Goal: Register for event/course

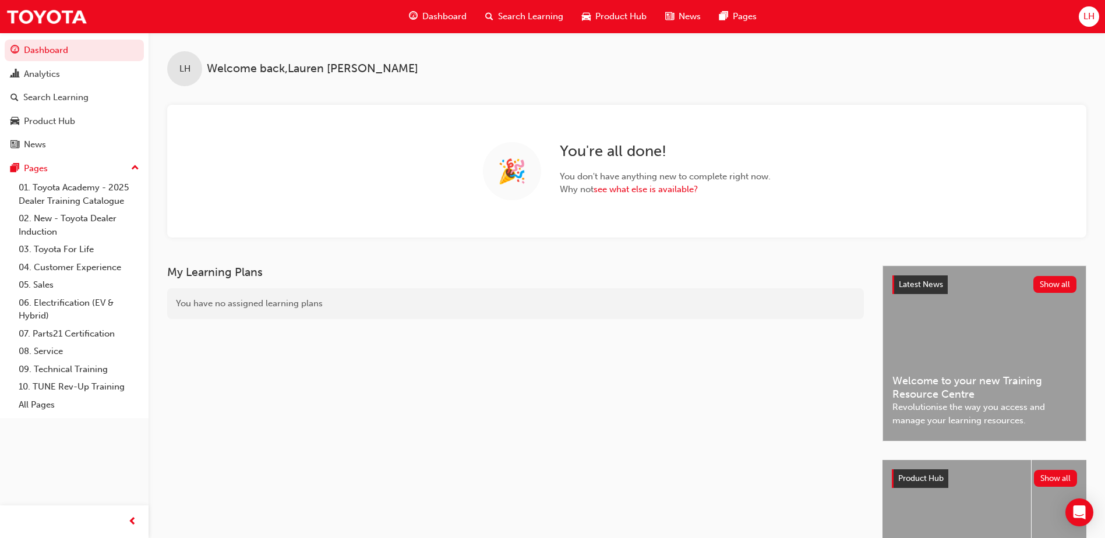
click at [516, 19] on span "Search Learning" at bounding box center [530, 16] width 65 height 13
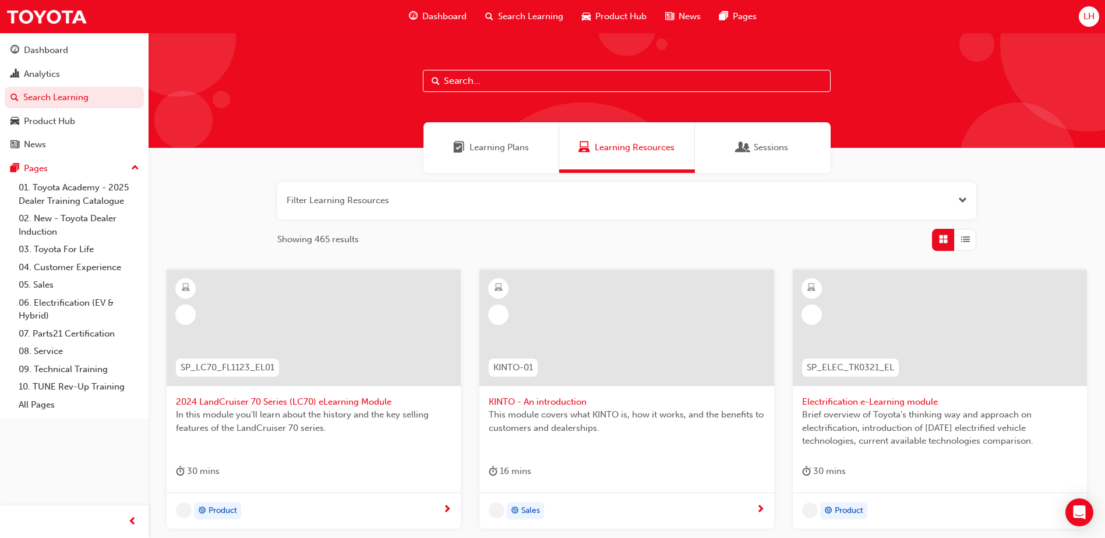
click at [475, 77] on input "text" at bounding box center [627, 81] width 408 height 22
type input "TSA21"
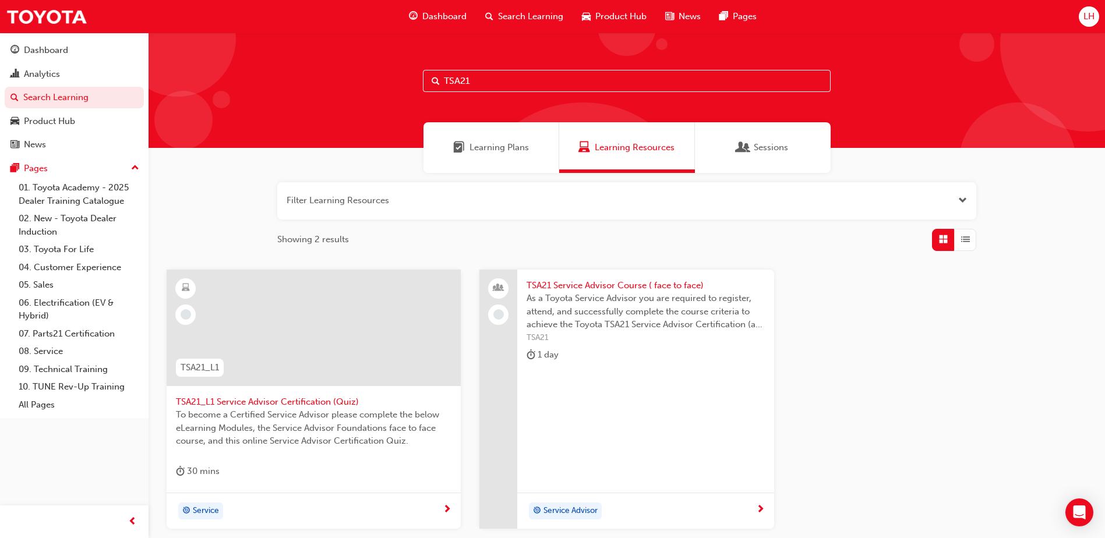
click at [598, 317] on span "As a Toyota Service Advisor you are required to register, attend, and successfu…" at bounding box center [645, 312] width 238 height 40
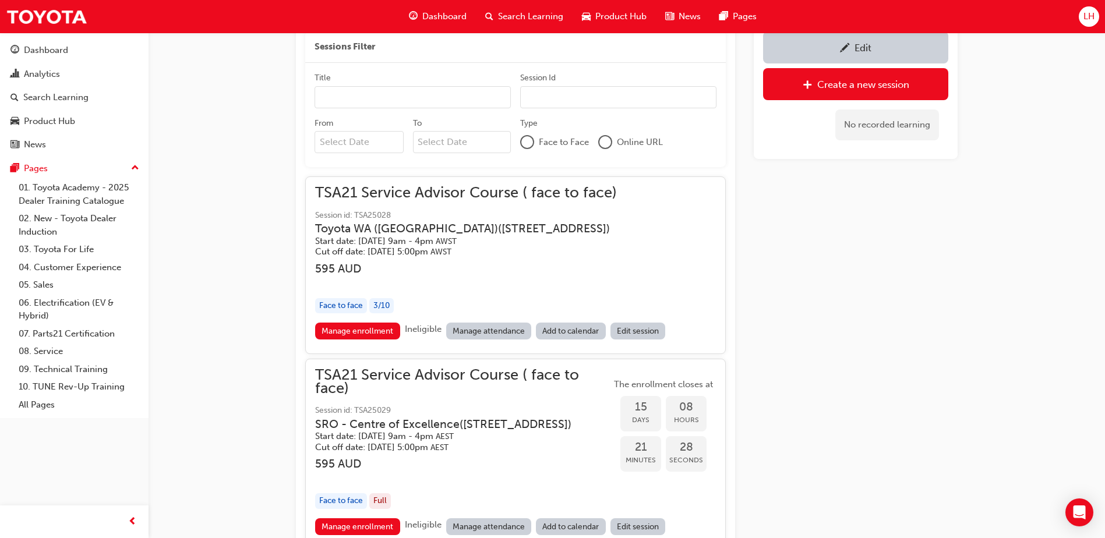
scroll to position [1036, 0]
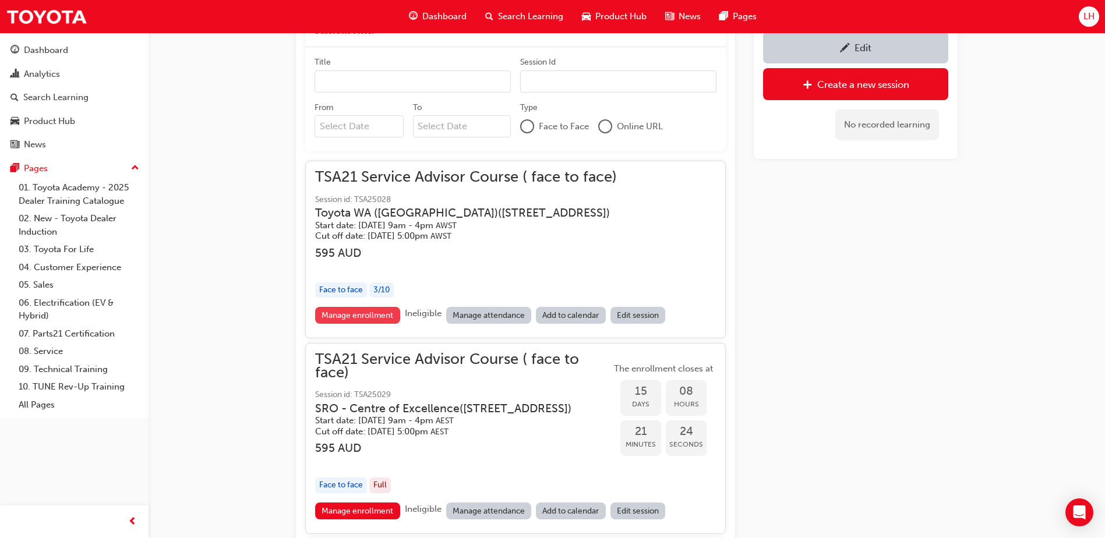
click at [351, 314] on link "Manage enrollment" at bounding box center [357, 315] width 85 height 17
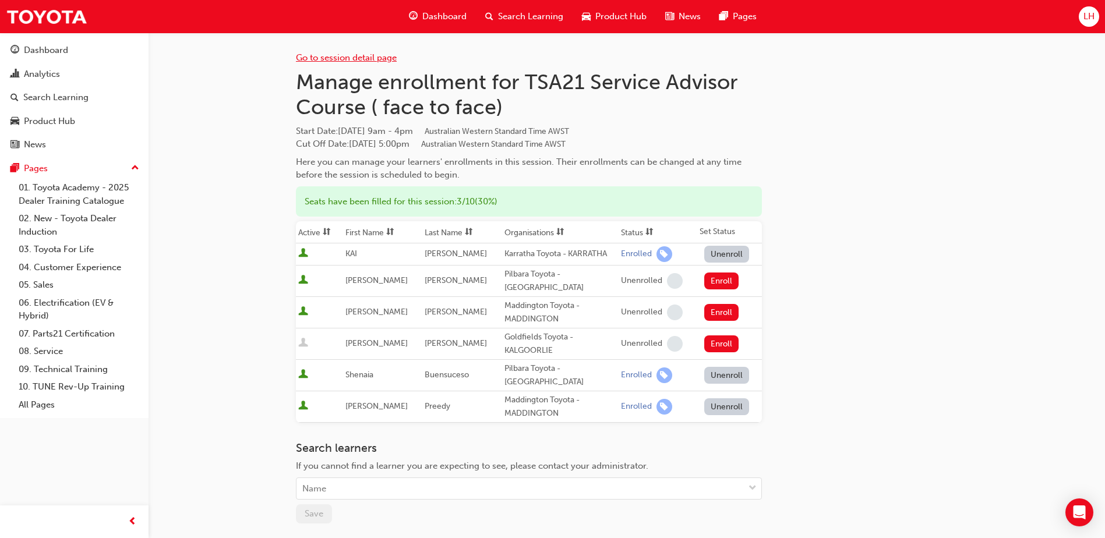
click at [376, 58] on link "Go to session detail page" at bounding box center [346, 57] width 101 height 10
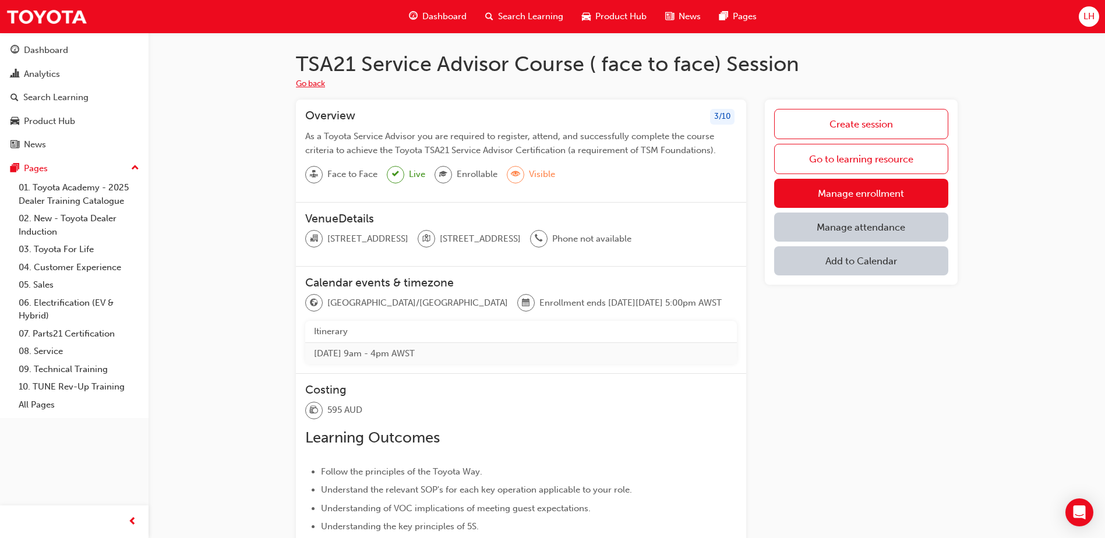
click at [319, 80] on button "Go back" at bounding box center [310, 83] width 29 height 13
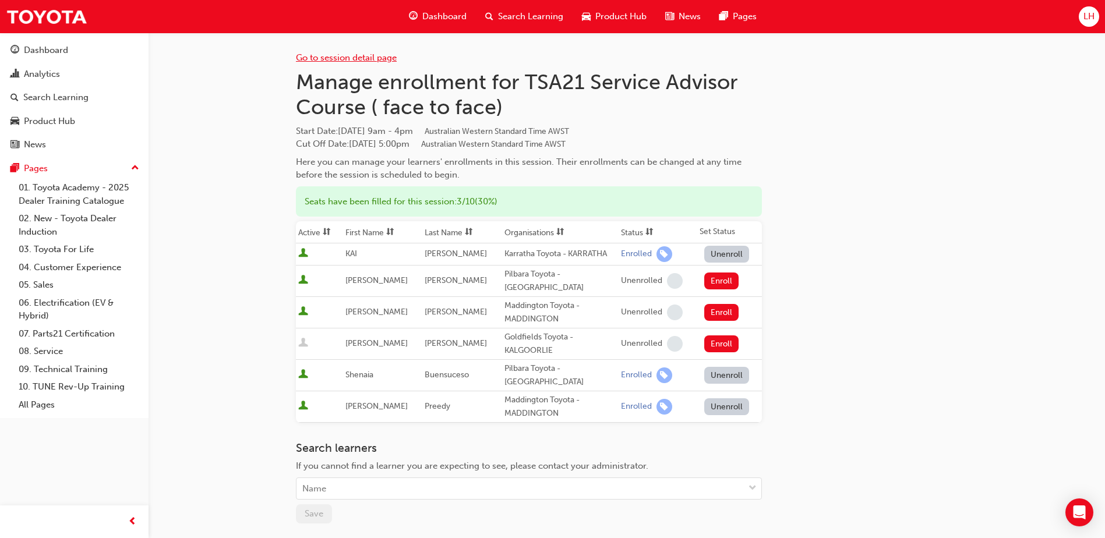
click at [355, 56] on link "Go to session detail page" at bounding box center [346, 57] width 101 height 10
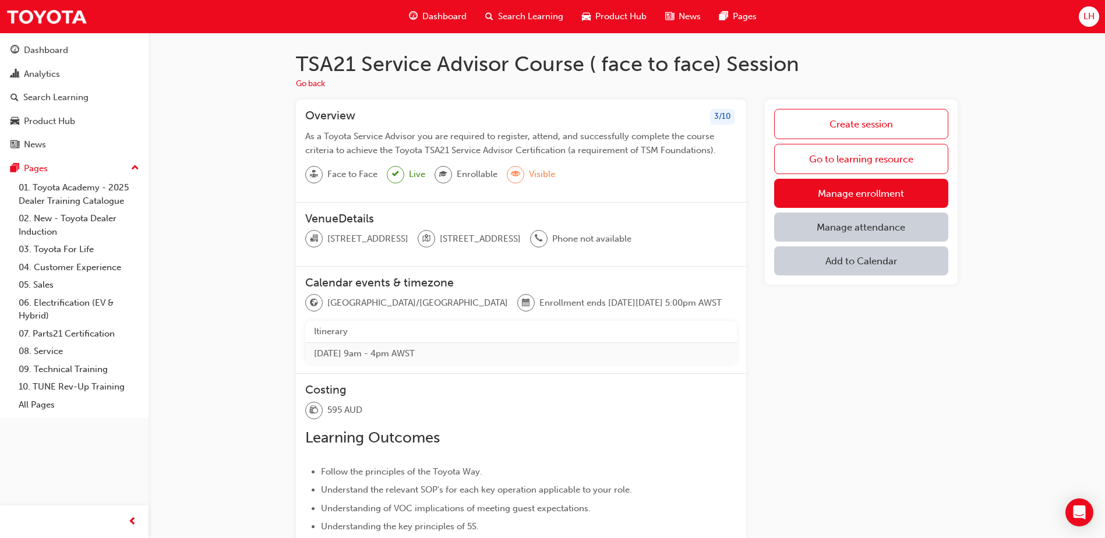
click at [511, 17] on span "Search Learning" at bounding box center [530, 16] width 65 height 13
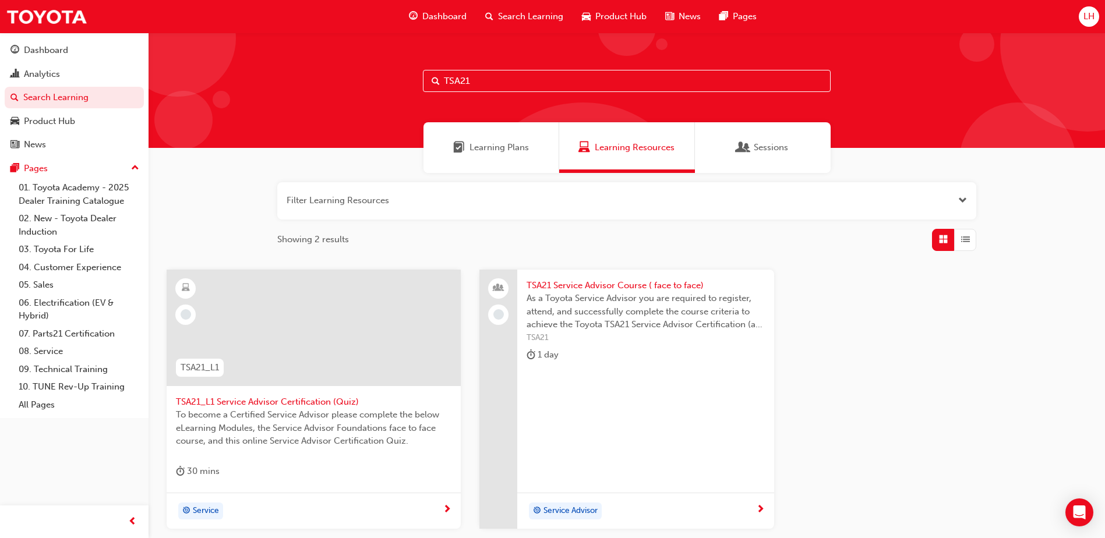
click at [495, 72] on input "TSA21" at bounding box center [627, 81] width 408 height 22
click at [701, 285] on span "TSA21 Service Advisor Course ( face to face)" at bounding box center [645, 285] width 238 height 13
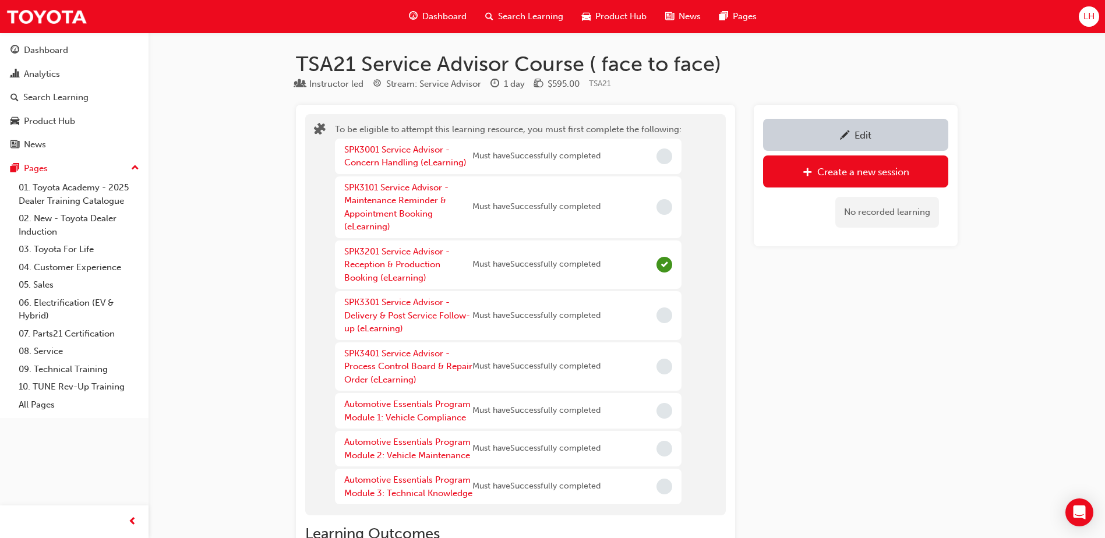
click at [543, 11] on span "Search Learning" at bounding box center [530, 16] width 65 height 13
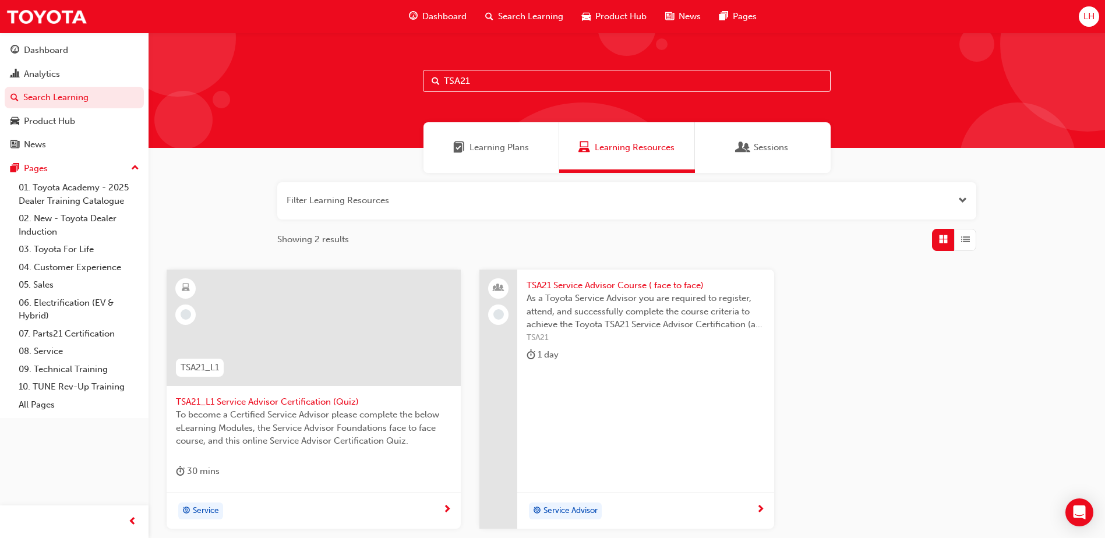
click at [468, 82] on input "TSA21" at bounding box center [627, 81] width 408 height 22
drag, startPoint x: 477, startPoint y: 82, endPoint x: 336, endPoint y: 79, distance: 141.5
click at [383, 79] on div "TSA21" at bounding box center [626, 90] width 956 height 115
type input "technical advisor"
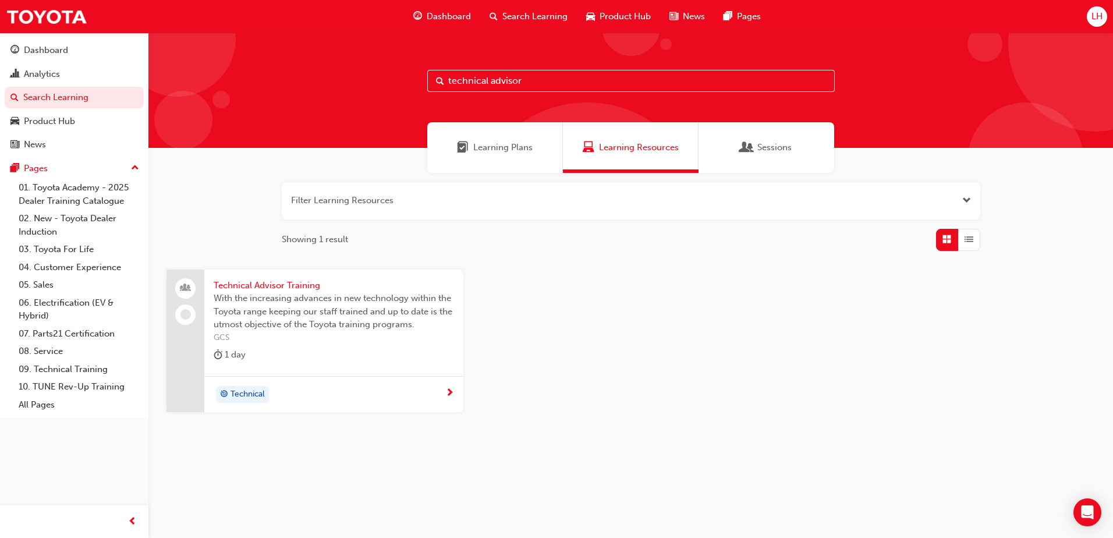
click at [296, 282] on span "Technical Advisor Training" at bounding box center [334, 285] width 240 height 13
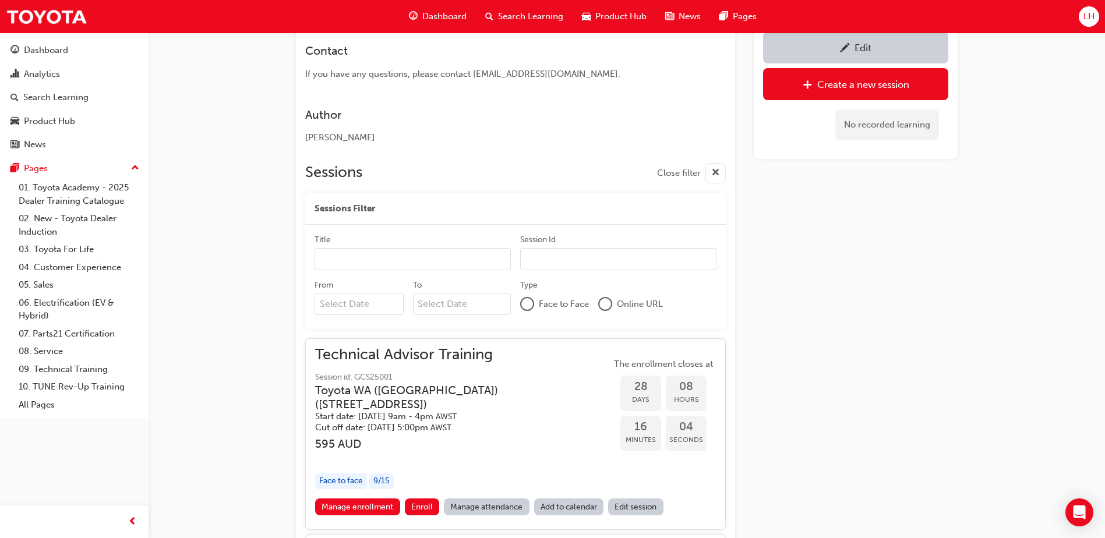
scroll to position [707, 0]
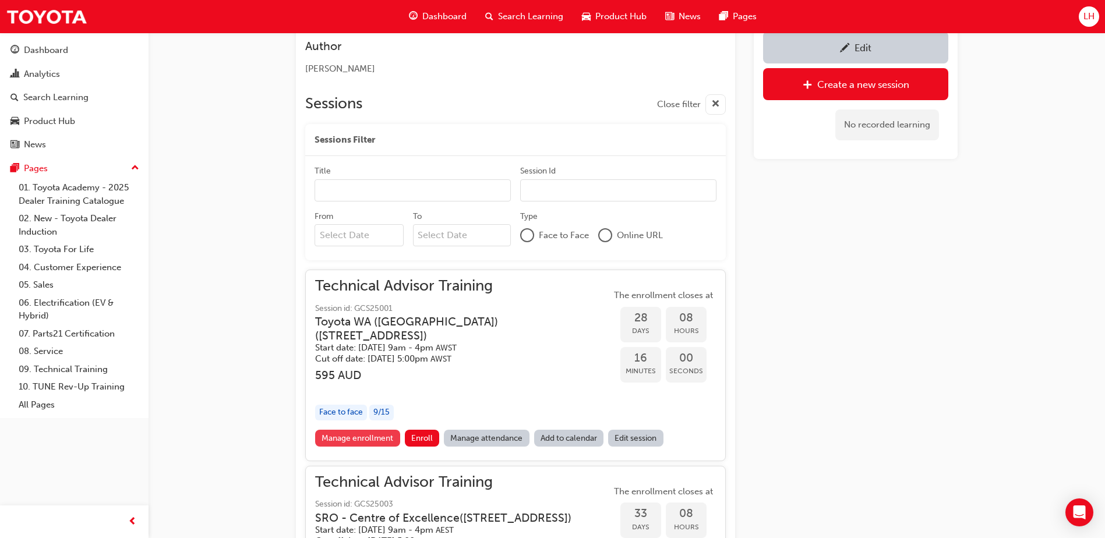
click at [350, 437] on link "Manage enrollment" at bounding box center [357, 438] width 85 height 17
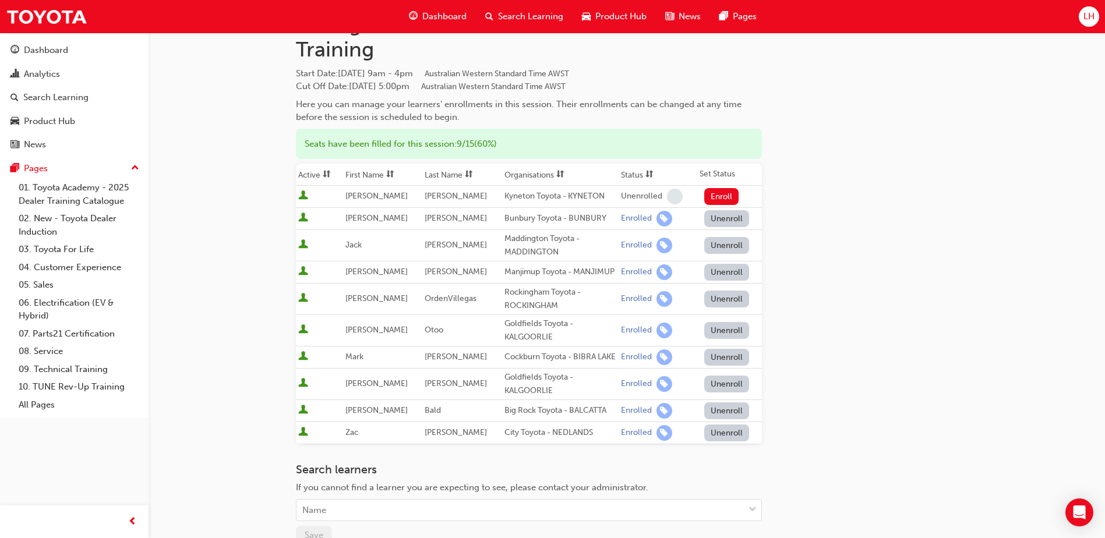
scroll to position [58, 0]
